Goal: Navigation & Orientation: Go to known website

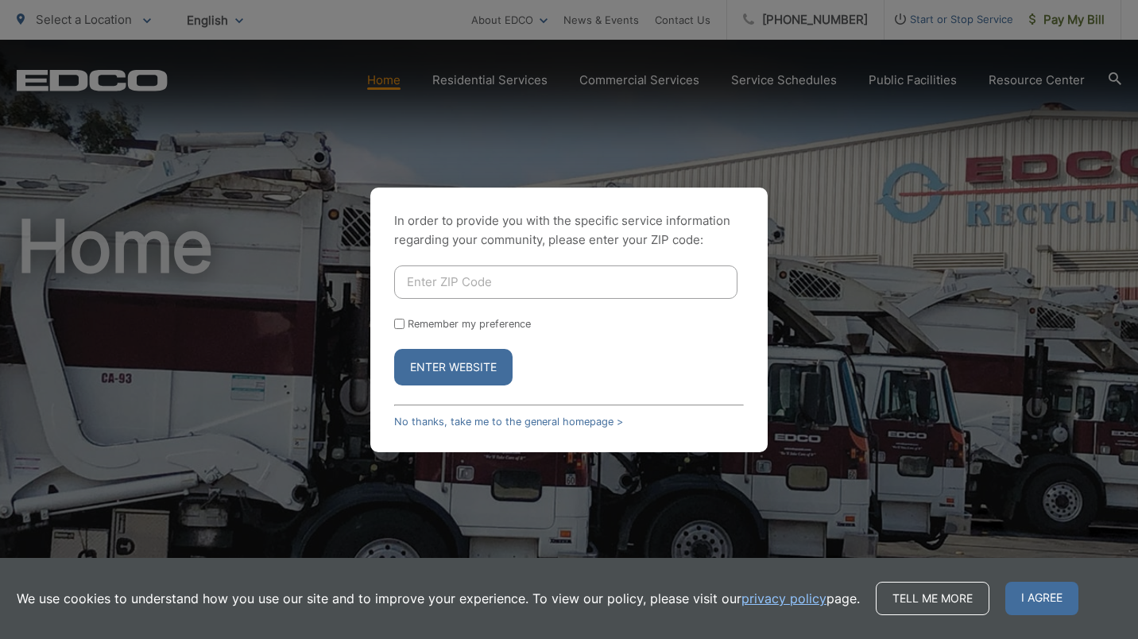
click at [550, 289] on input "Enter ZIP Code" at bounding box center [565, 282] width 343 height 33
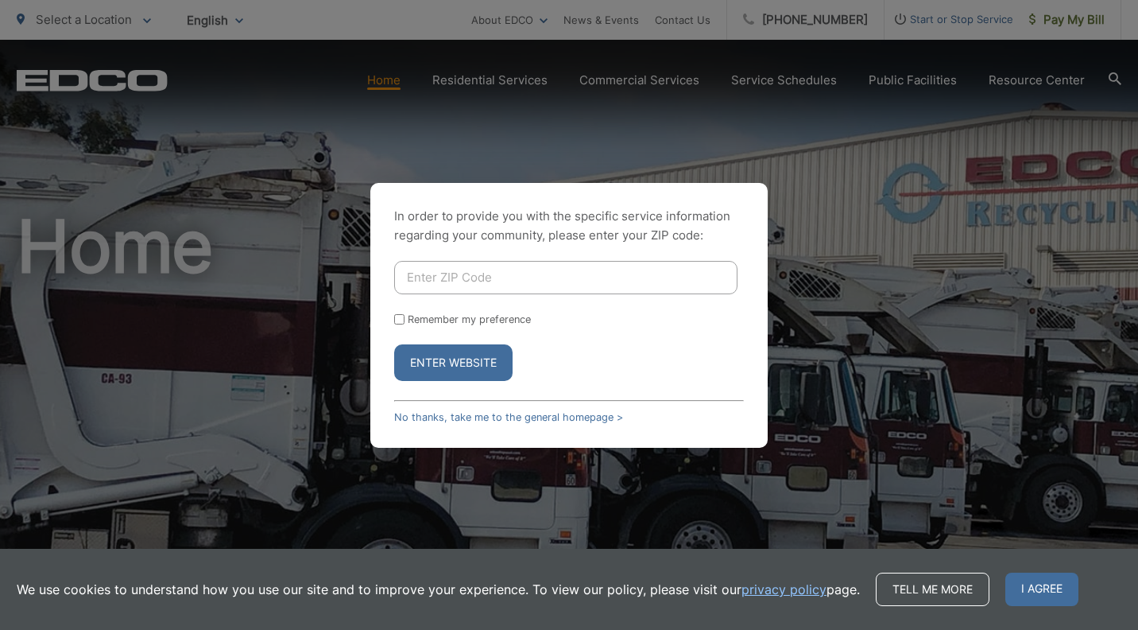
click at [469, 309] on form "Remember my preference Enter Website" at bounding box center [569, 321] width 350 height 120
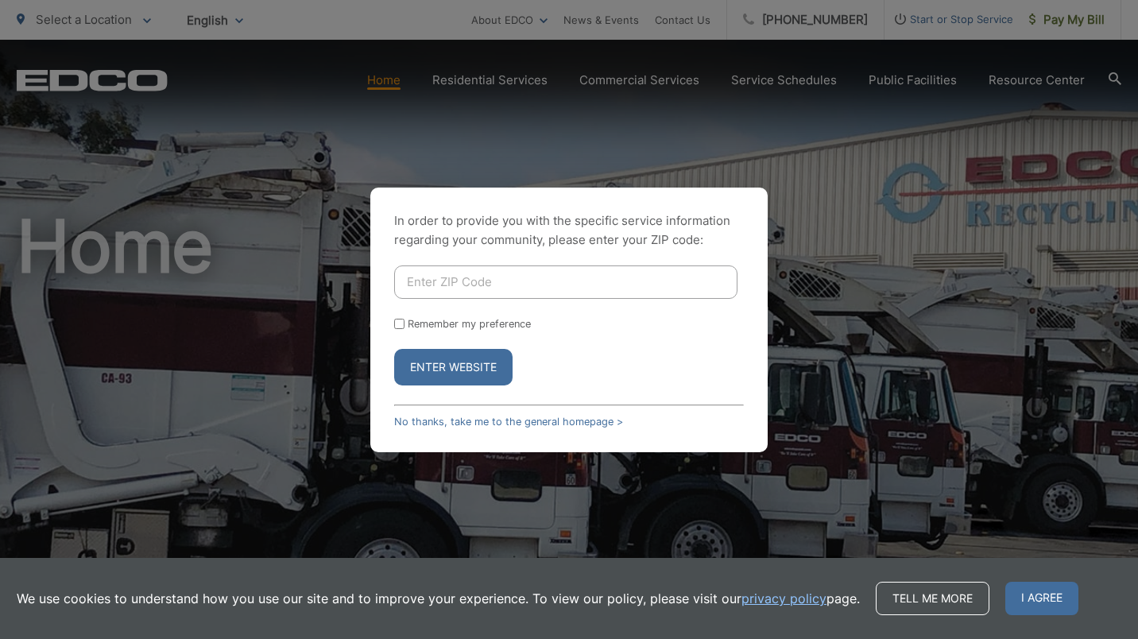
click at [474, 283] on input "Enter ZIP Code" at bounding box center [565, 282] width 343 height 33
type input "90275"
click at [445, 370] on button "Enter Website" at bounding box center [453, 367] width 118 height 37
